Goal: Task Accomplishment & Management: Manage account settings

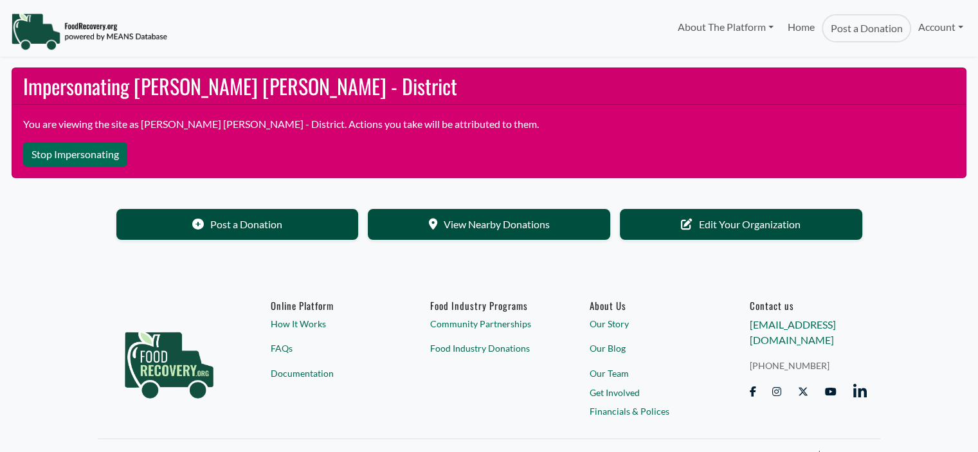
select select "Language Translate Widget"
click at [943, 17] on link "Account" at bounding box center [940, 27] width 59 height 26
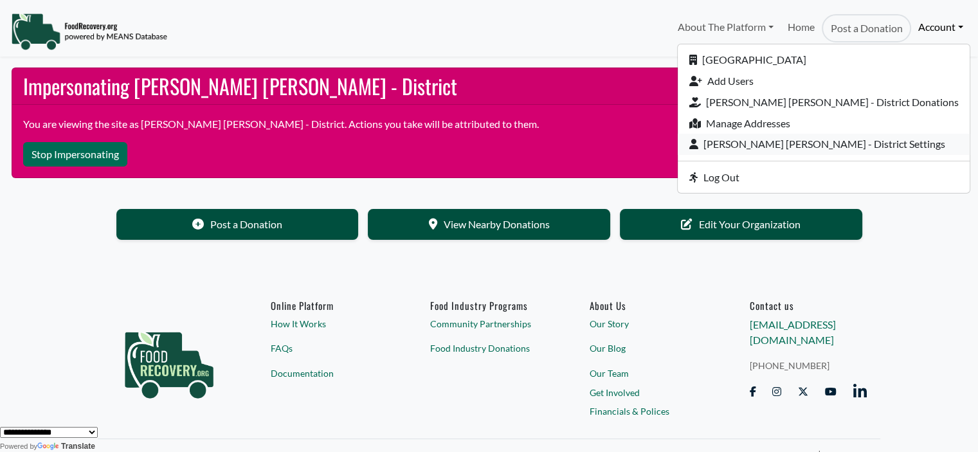
click at [815, 150] on link "[PERSON_NAME] [PERSON_NAME] - District Settings" at bounding box center [824, 144] width 292 height 21
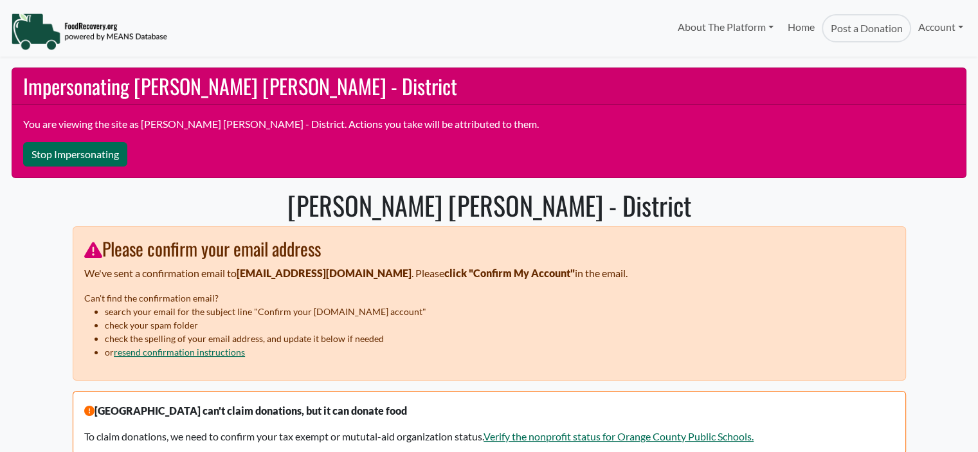
select select "Language Translate Widget"
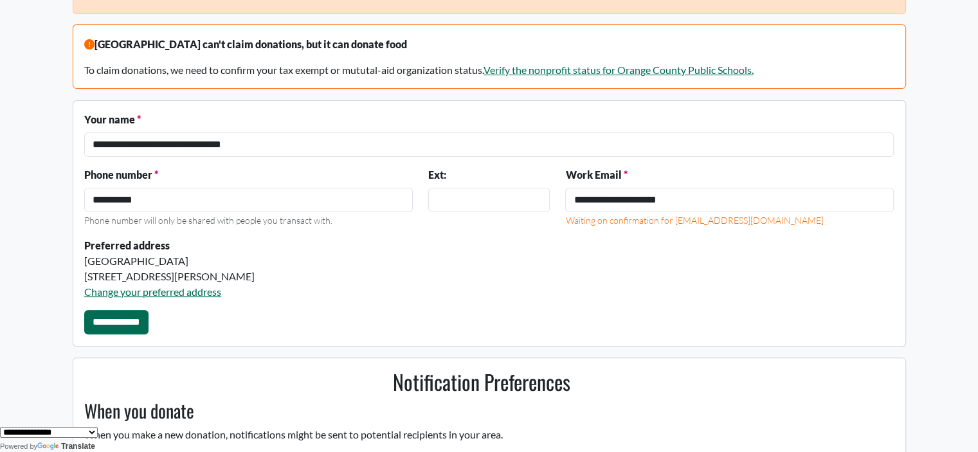
scroll to position [407, 0]
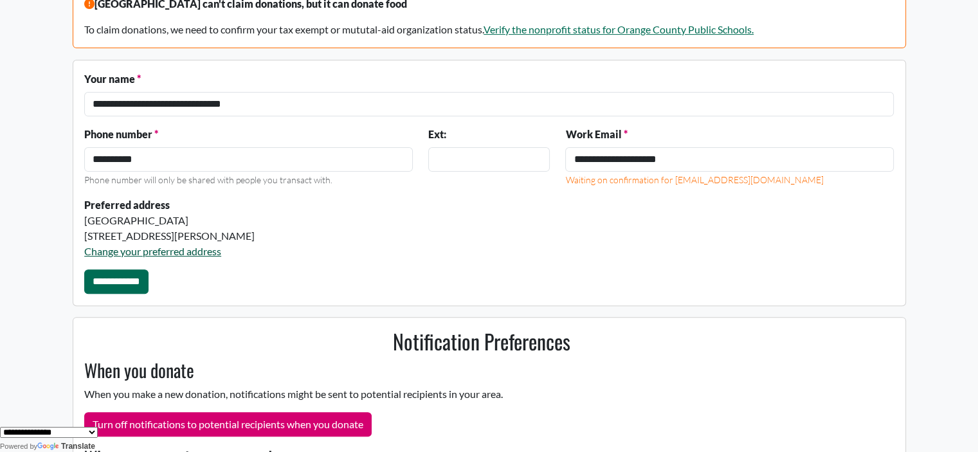
click at [170, 252] on link "Change your preferred address" at bounding box center [152, 251] width 137 height 12
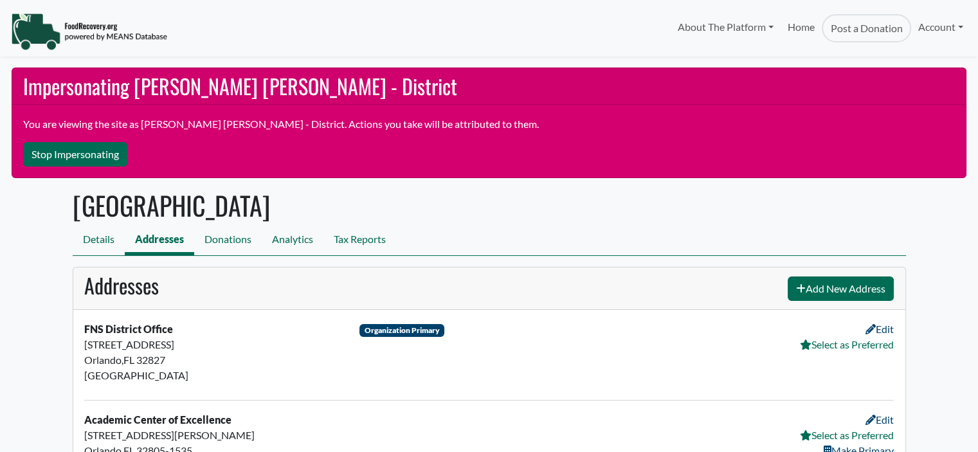
select select "Language Translate Widget"
click at [868, 343] on link "Select as Preferred" at bounding box center [847, 344] width 94 height 12
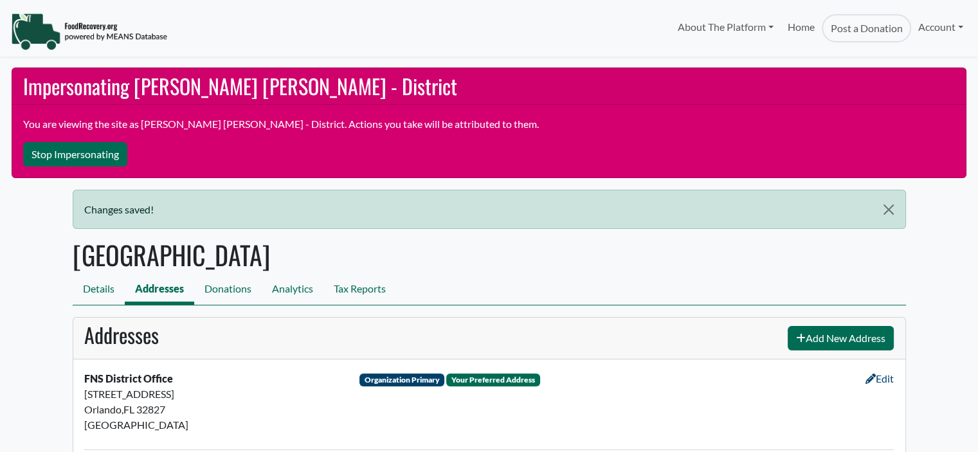
select select "Language Translate Widget"
click at [31, 156] on button "Stop Impersonating" at bounding box center [75, 154] width 104 height 24
